Goal: Check status: Check status

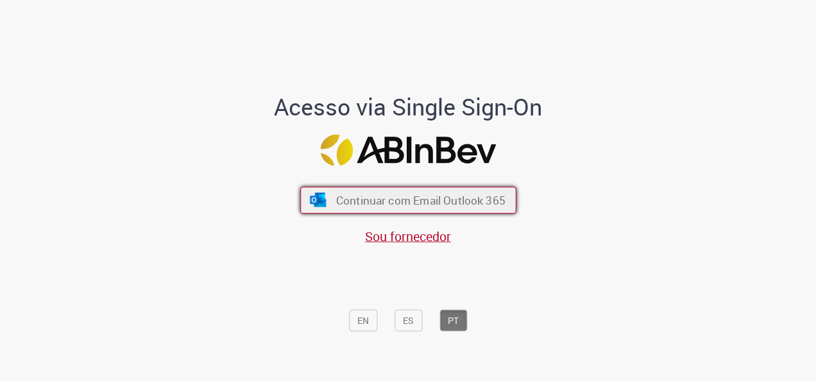
click at [355, 201] on span "Continuar com Email Outlook 365" at bounding box center [419, 200] width 169 height 15
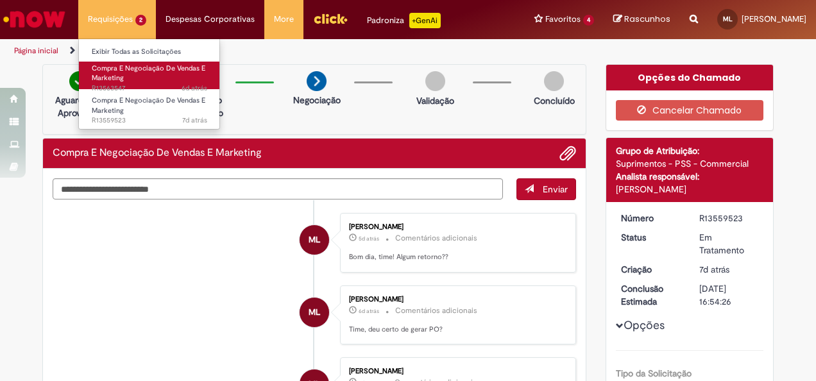
click at [151, 81] on link "Compra E Negociação De Vendas E Marketing 6d atrás 6 dias atrás R13563547" at bounding box center [149, 76] width 141 height 28
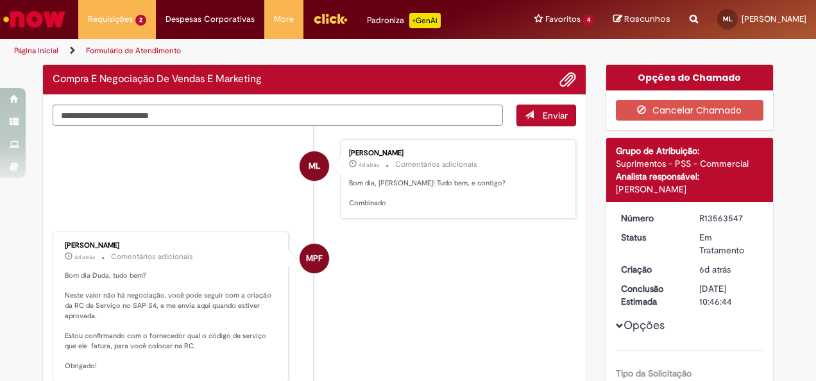
click at [179, 165] on li "ML Maria Eduarda Nunes Lacerda 4d atrás 4 dias atrás Comentários adicionais Bom…" at bounding box center [314, 179] width 523 height 80
